Goal: Task Accomplishment & Management: Use online tool/utility

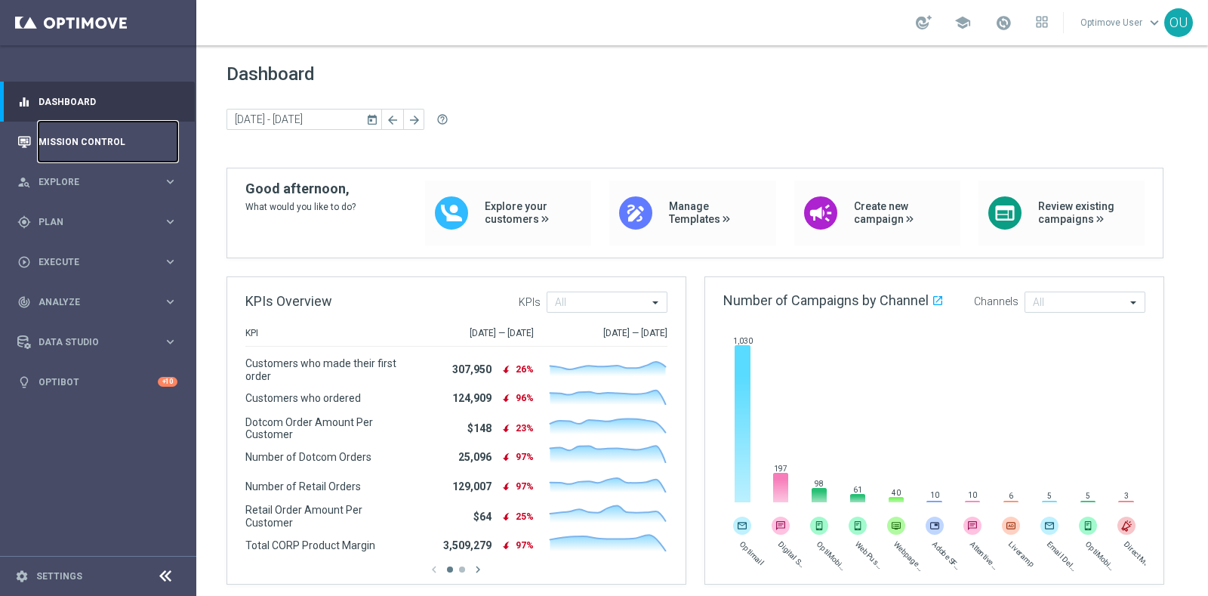
click at [66, 149] on link "Mission Control" at bounding box center [108, 142] width 139 height 40
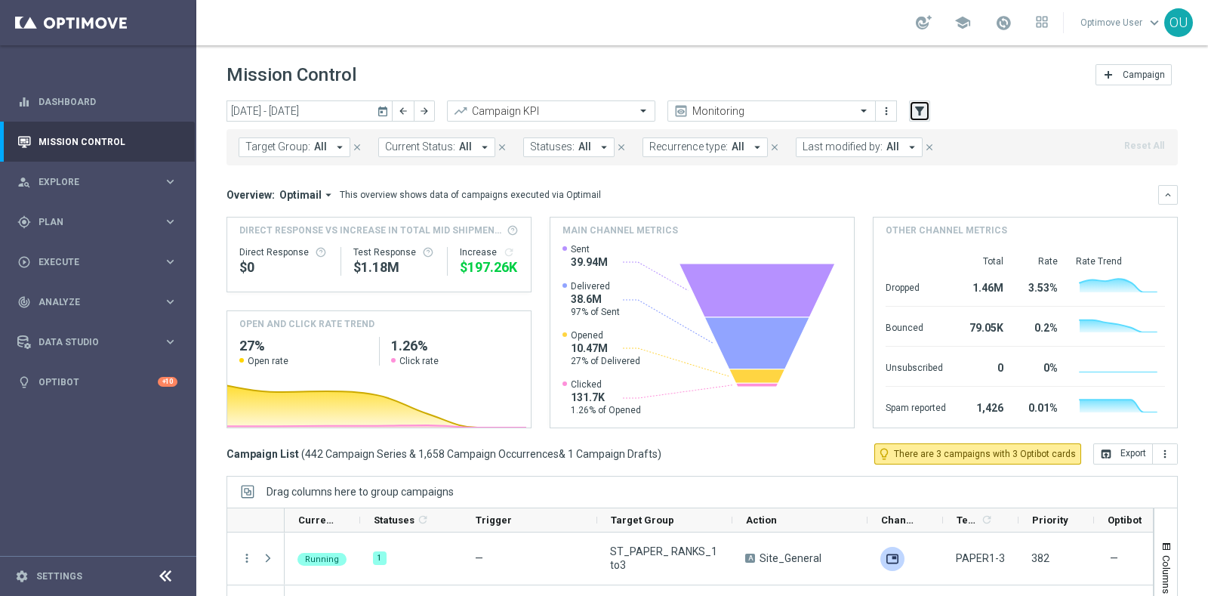
click at [915, 113] on icon "filter_alt" at bounding box center [920, 111] width 14 height 14
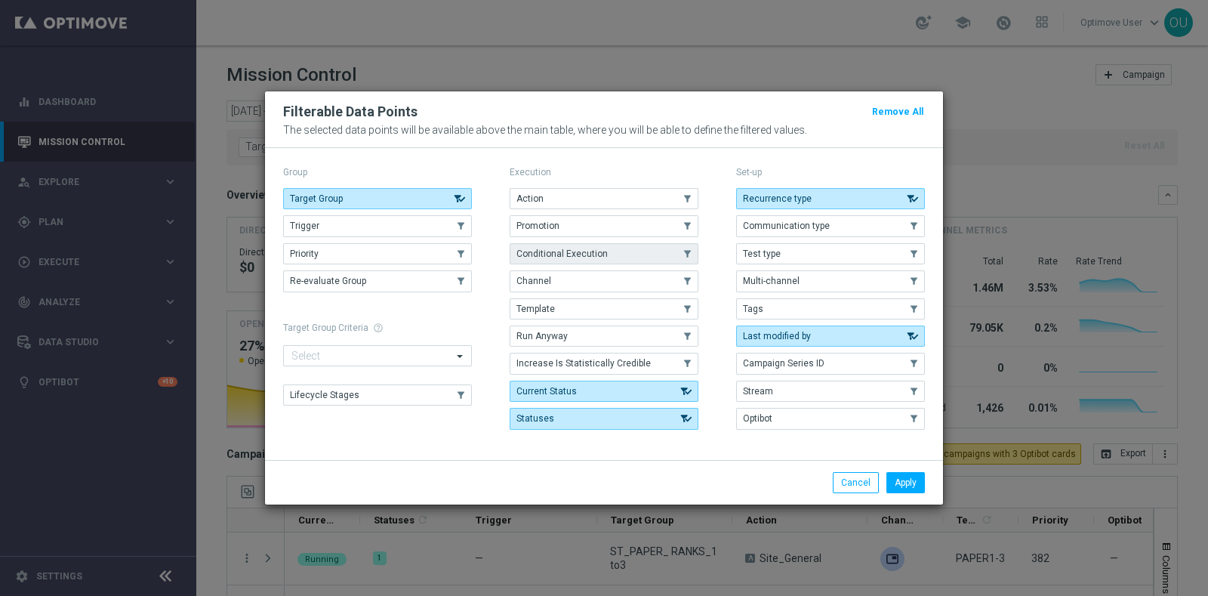
click at [640, 260] on button "Conditional Execution" at bounding box center [604, 253] width 189 height 21
click at [910, 483] on button "Apply" at bounding box center [905, 482] width 39 height 21
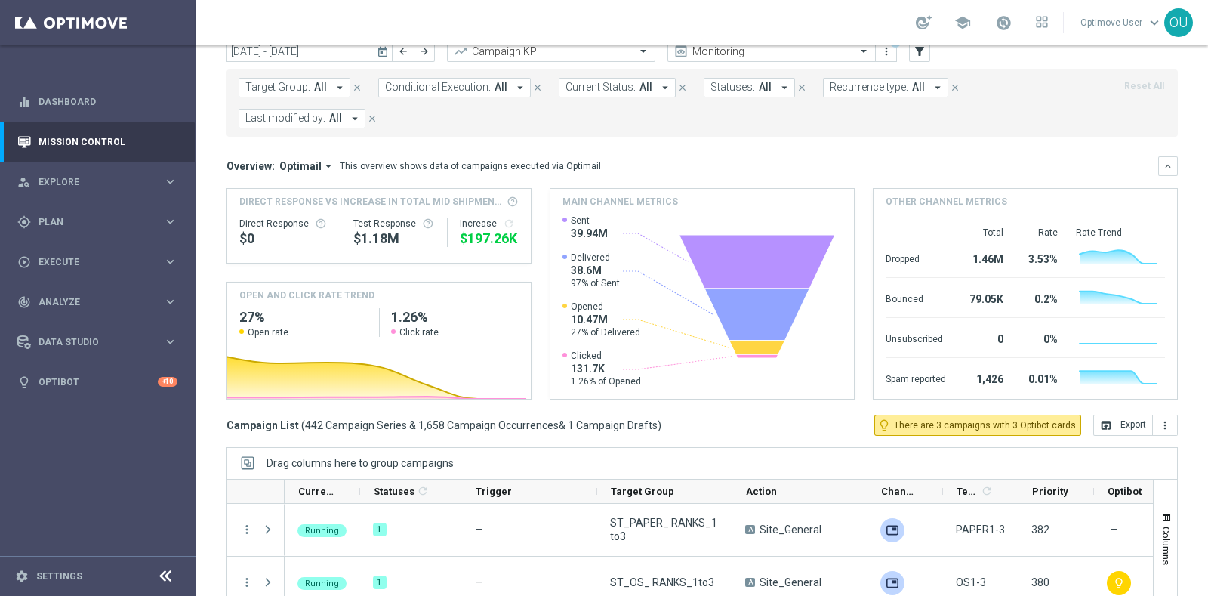
scroll to position [189, 0]
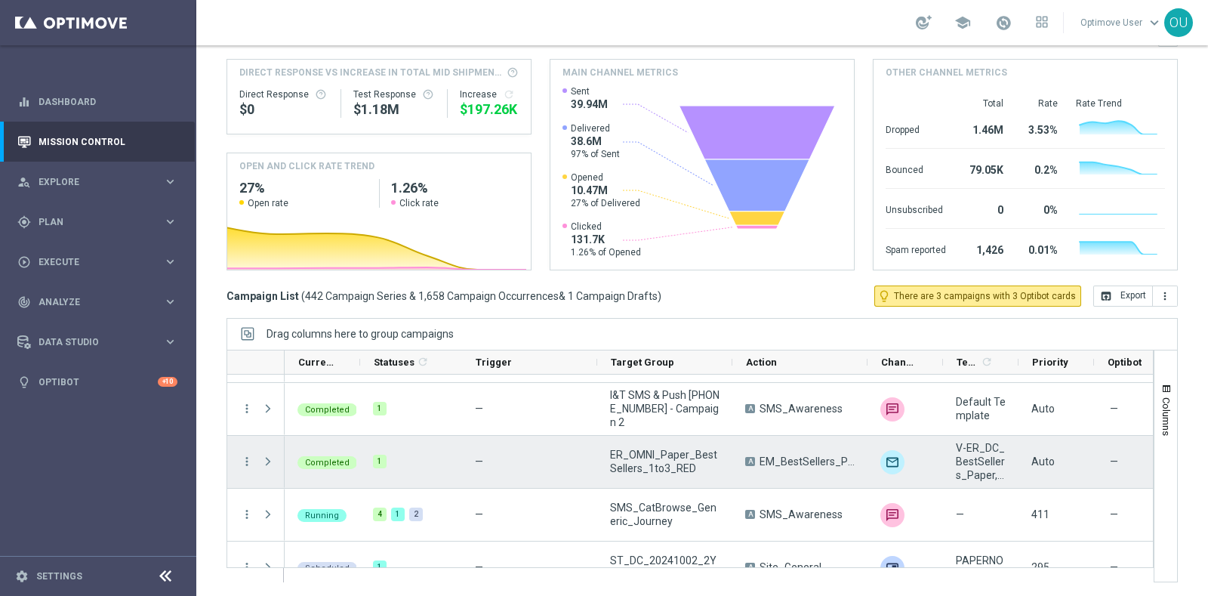
click at [548, 443] on div "—" at bounding box center [529, 462] width 135 height 52
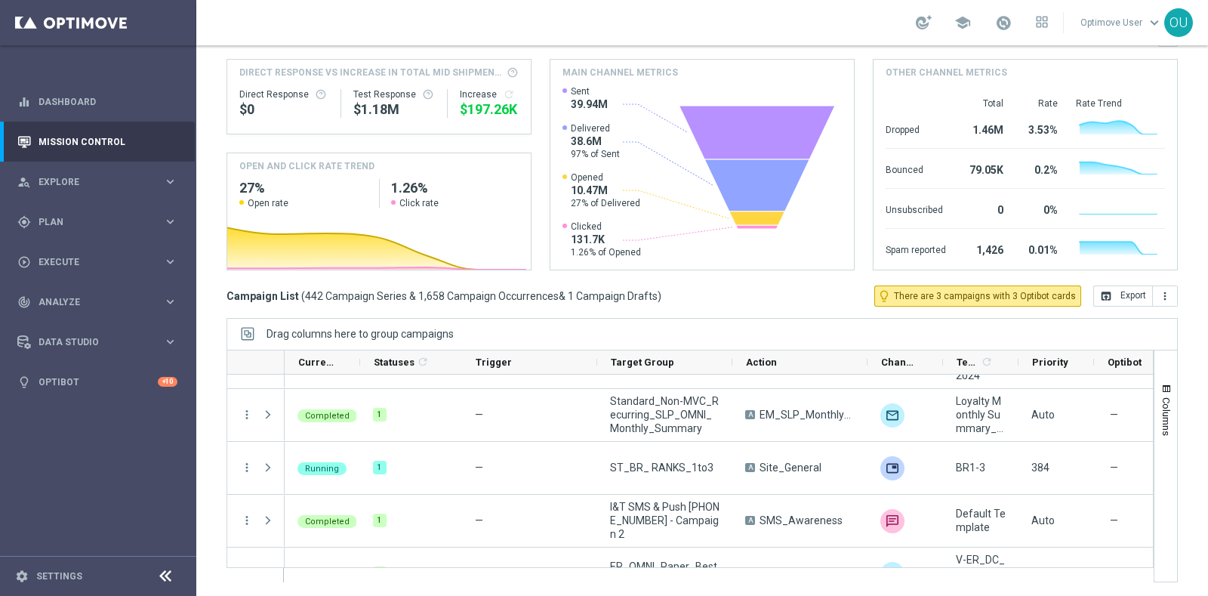
scroll to position [0, 0]
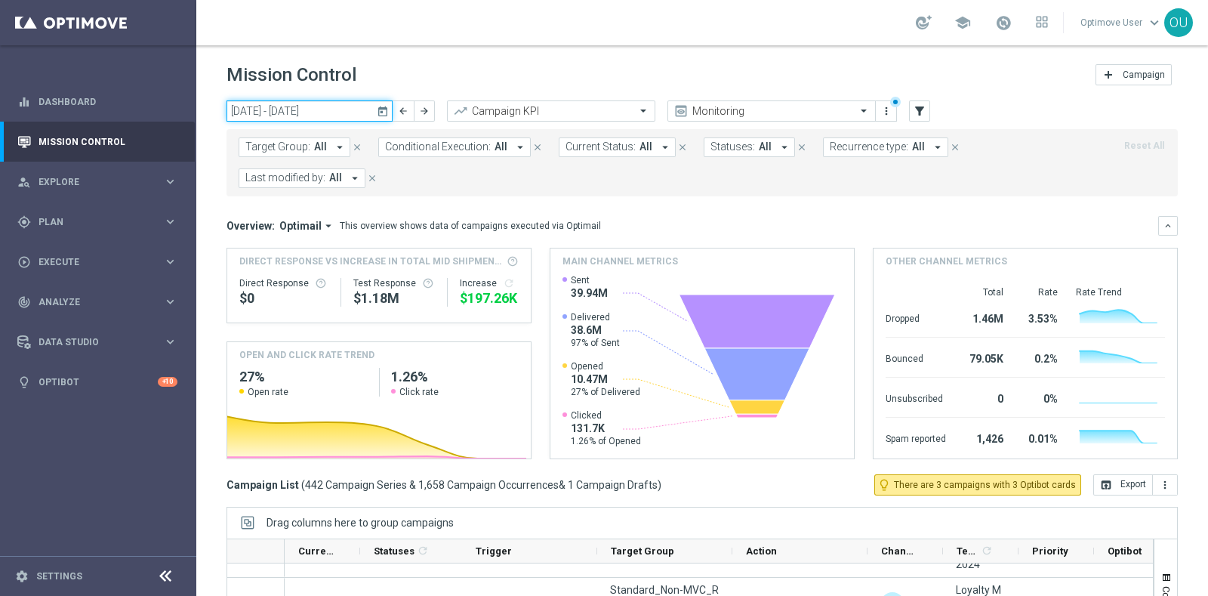
click at [316, 103] on input "[DATE] - [DATE]" at bounding box center [310, 110] width 166 height 21
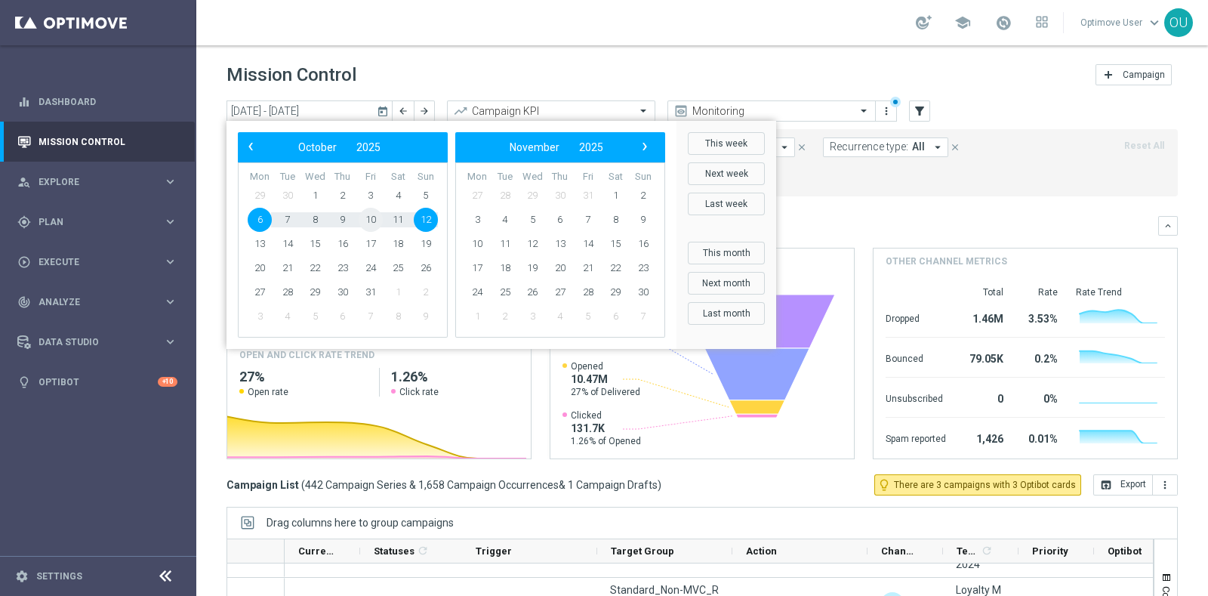
click at [368, 221] on span "10" at bounding box center [371, 220] width 24 height 24
click at [368, 219] on span "10" at bounding box center [371, 220] width 24 height 24
type input "[DATE] - [DATE]"
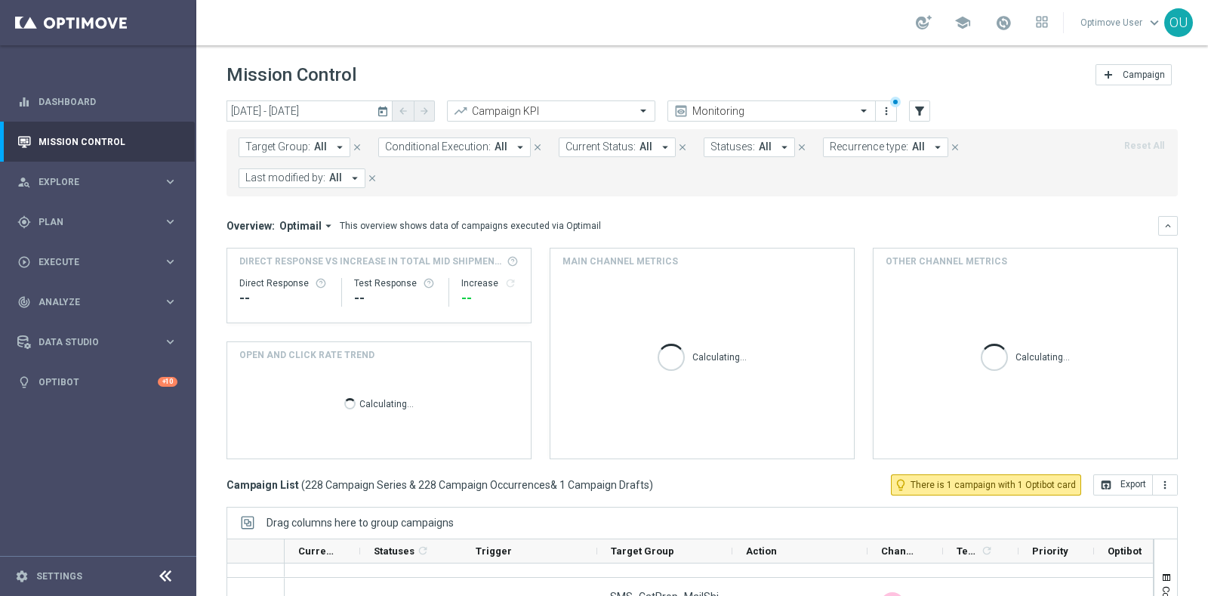
click at [14, 470] on sidenavbar "equalizer Dashboard Mission Control" at bounding box center [98, 298] width 196 height 596
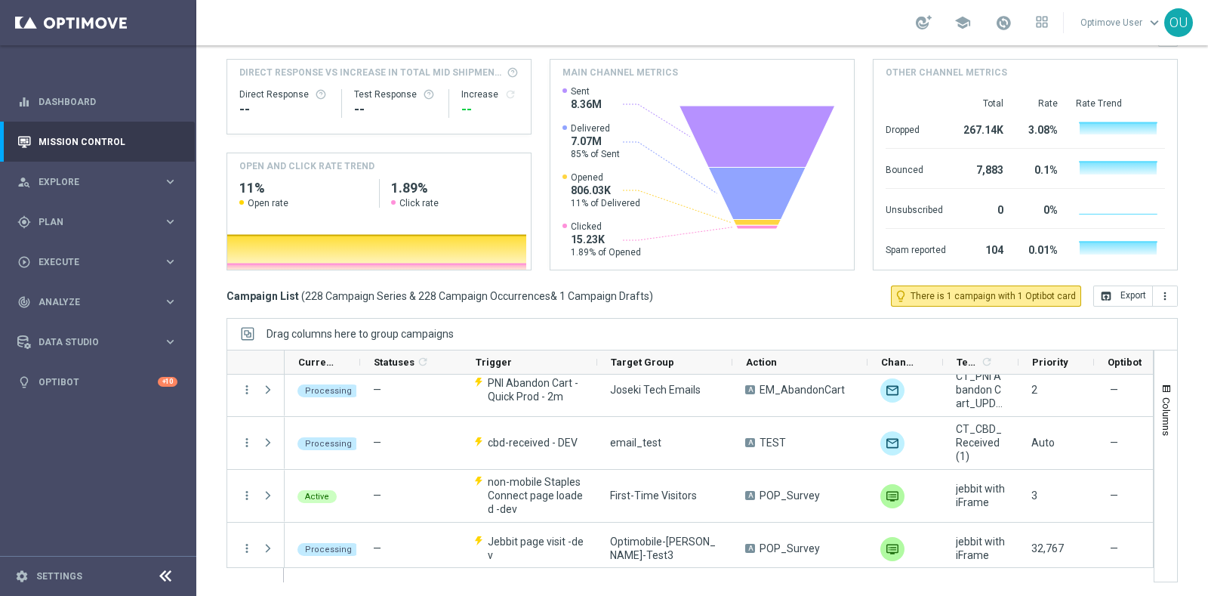
scroll to position [10401, 0]
